Goal: Navigation & Orientation: Find specific page/section

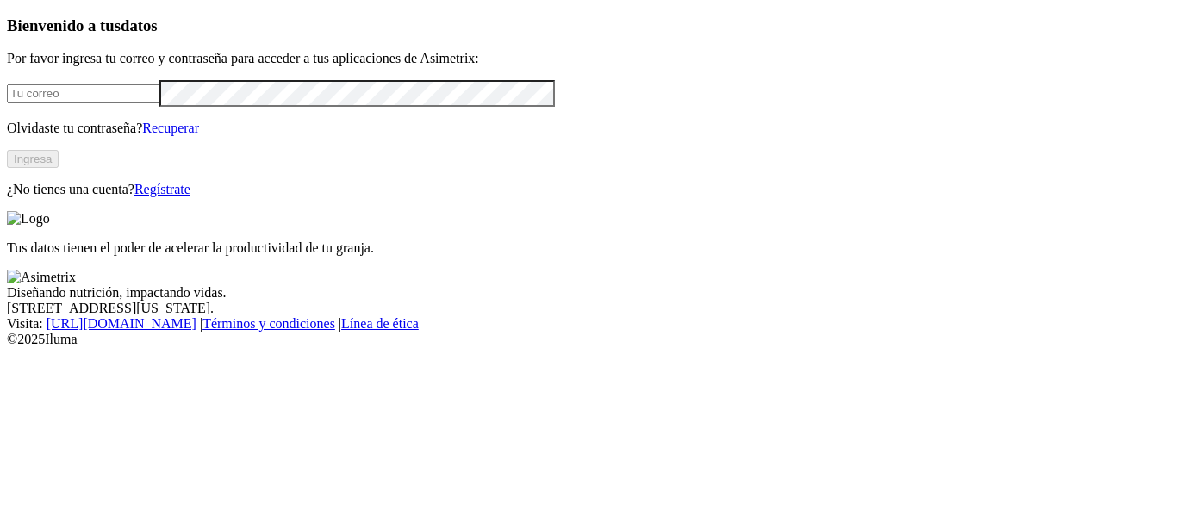
type input "[EMAIL_ADDRESS][DOMAIN_NAME]"
click at [59, 168] on button "Ingresa" at bounding box center [33, 159] width 52 height 18
